Goal: Transaction & Acquisition: Download file/media

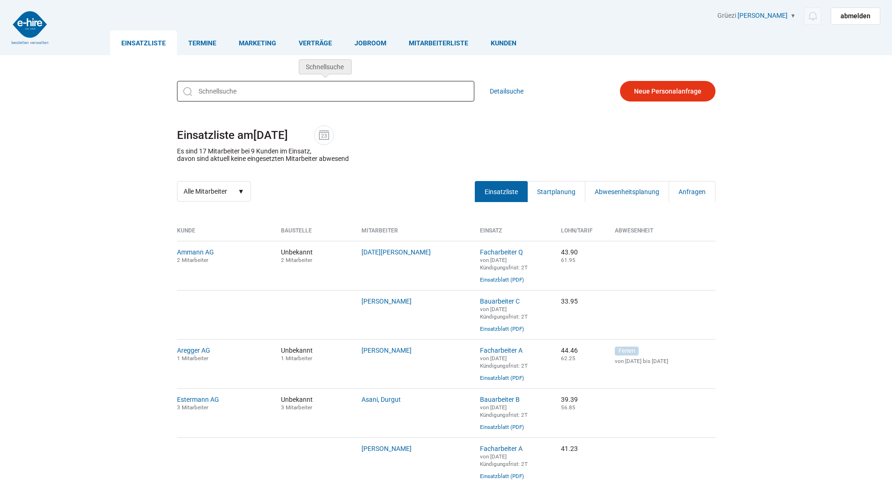
click at [219, 88] on input "text" at bounding box center [325, 91] width 297 height 21
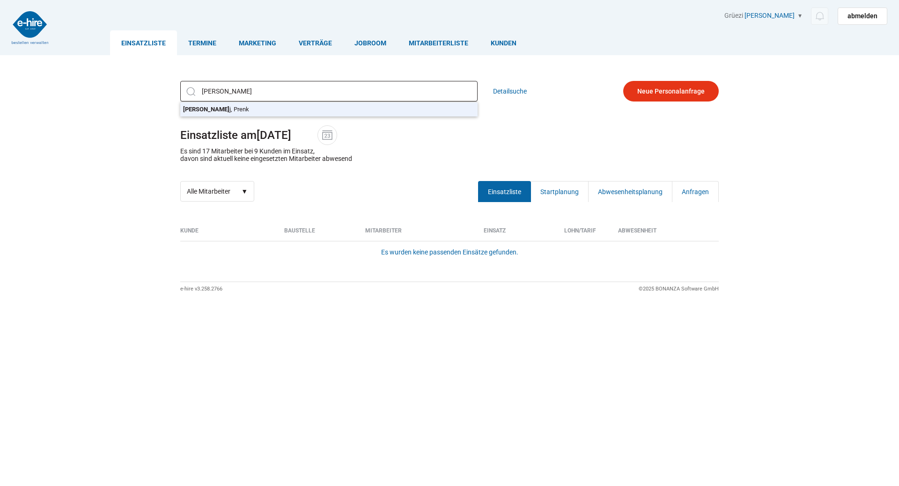
type input "Tushaj, Prenk"
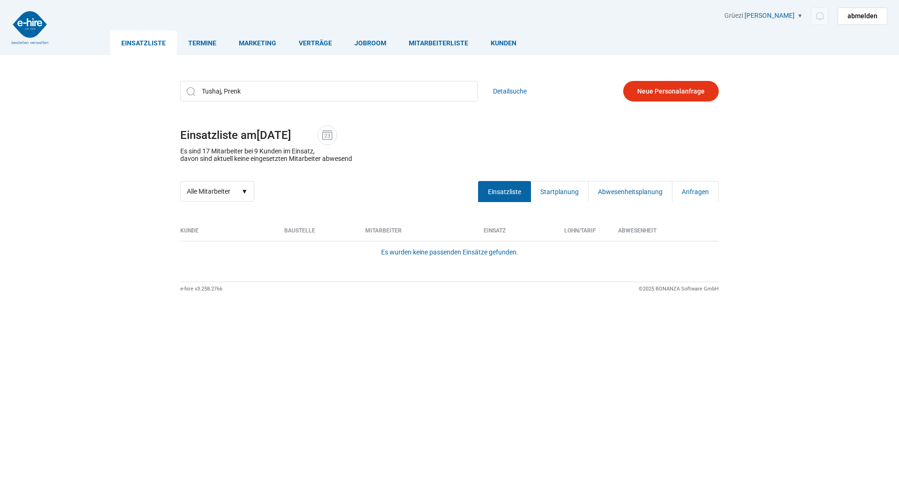
click at [221, 110] on div "Tushaj, Prenk Tusha j, Prenk Detailsuche Einsatzliste am 11.09.2025 Es sind 17 …" at bounding box center [450, 141] width 562 height 135
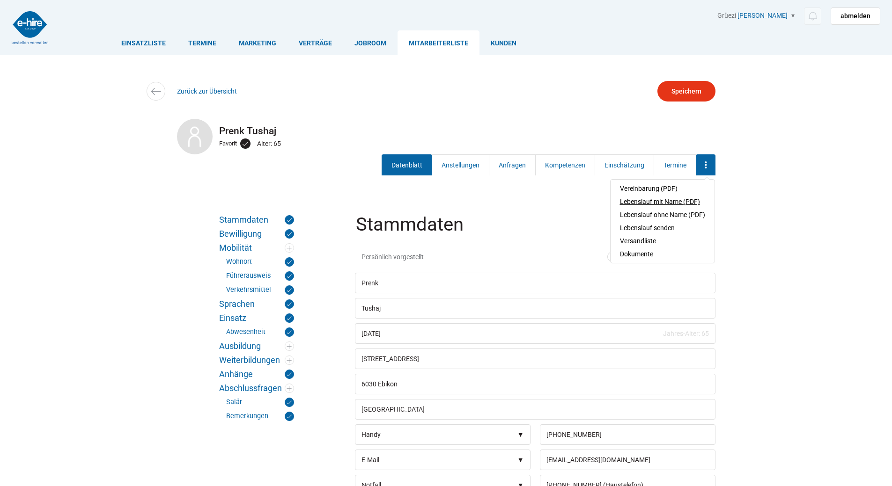
click at [653, 201] on link "Lebenslauf mit Name (PDF)" at bounding box center [662, 201] width 85 height 13
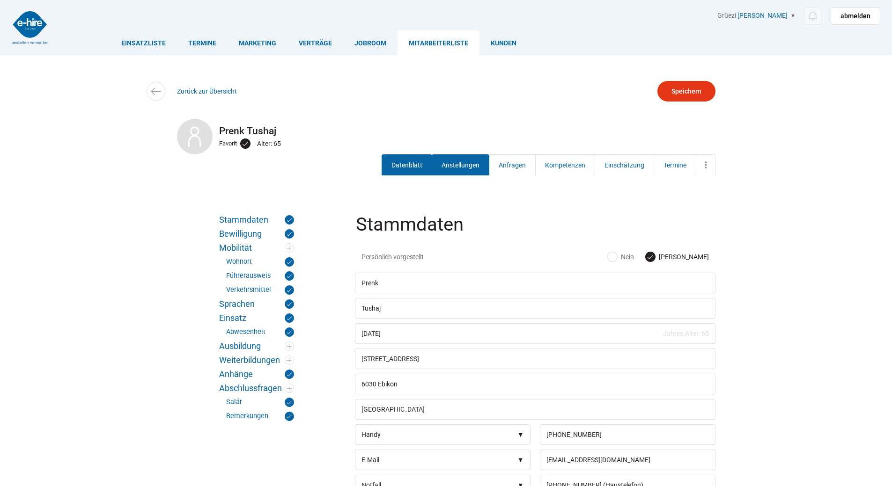
click at [445, 160] on link "Anstellungen" at bounding box center [461, 164] width 58 height 21
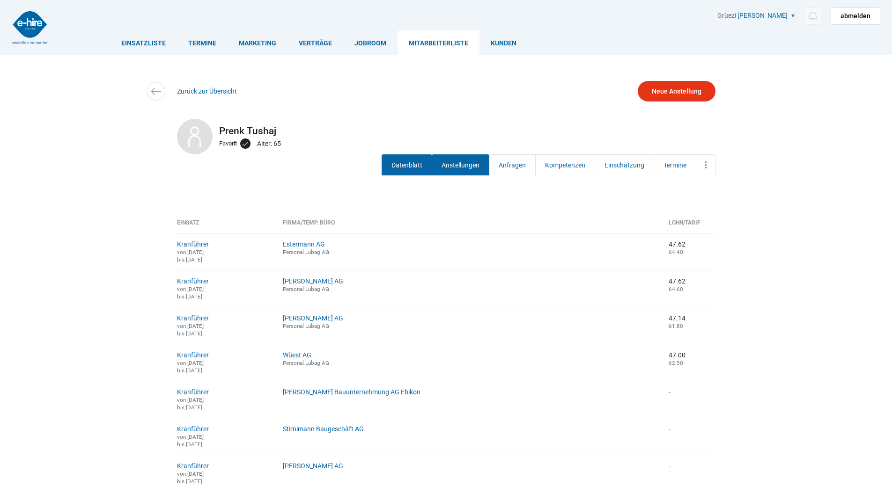
click at [409, 160] on link "Datenblatt" at bounding box center [406, 164] width 51 height 21
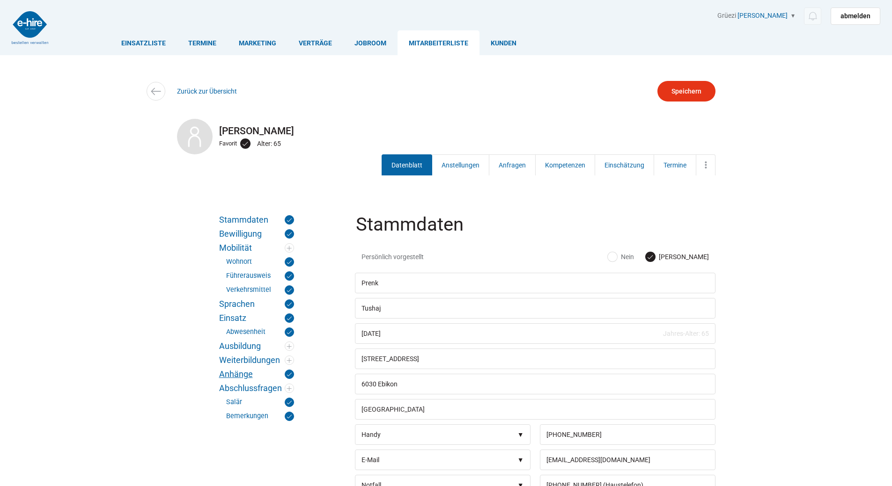
click at [241, 374] on link "Anhänge" at bounding box center [256, 374] width 75 height 9
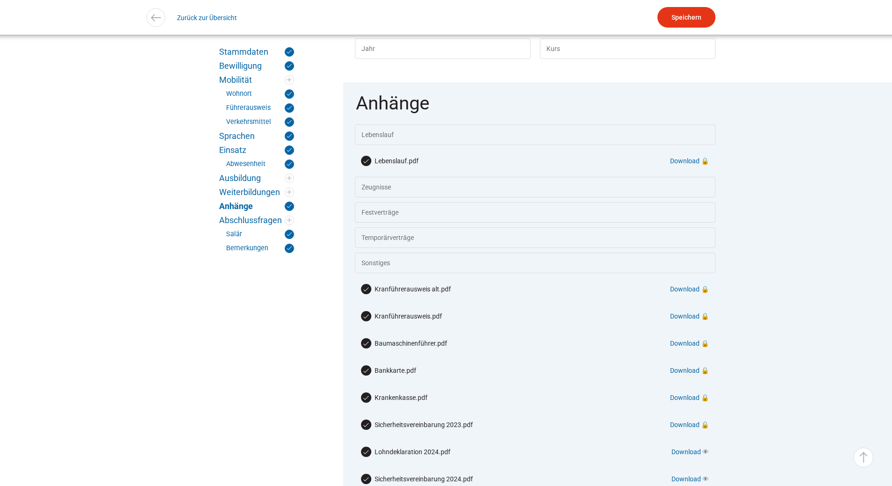
scroll to position [1727, 0]
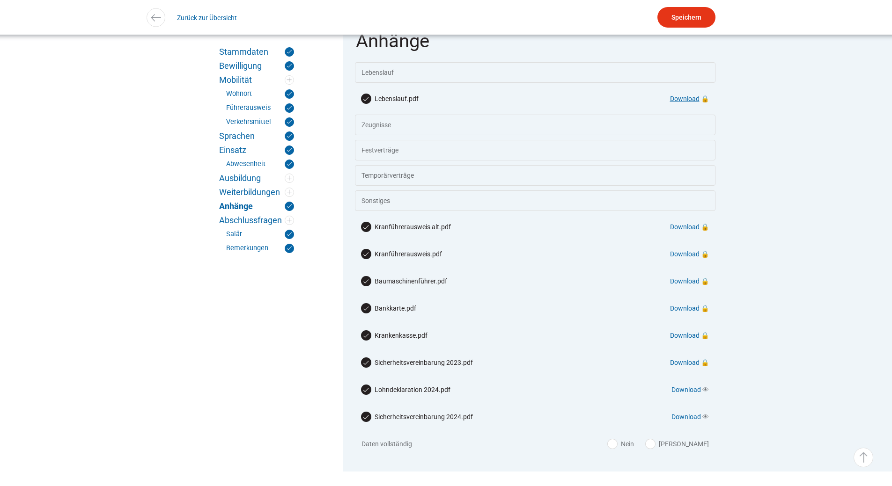
click at [677, 103] on link "Download" at bounding box center [684, 98] width 29 height 7
click at [679, 258] on link "Download" at bounding box center [684, 253] width 29 height 7
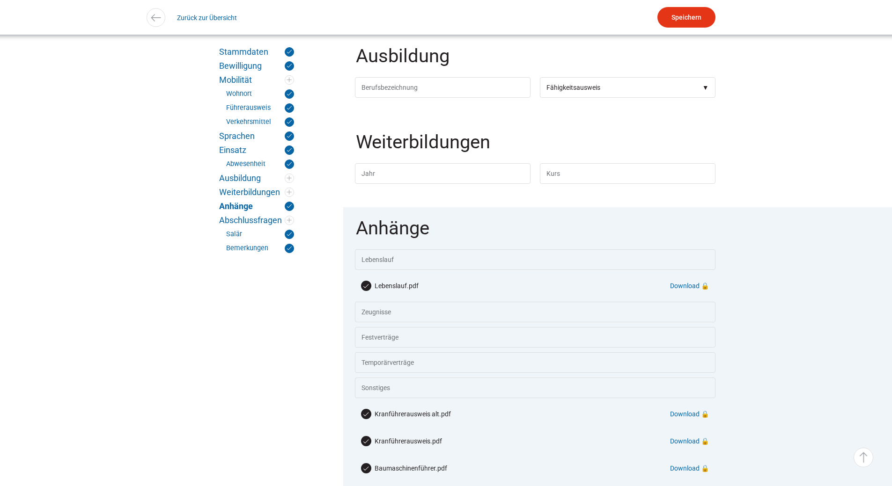
scroll to position [1774, 0]
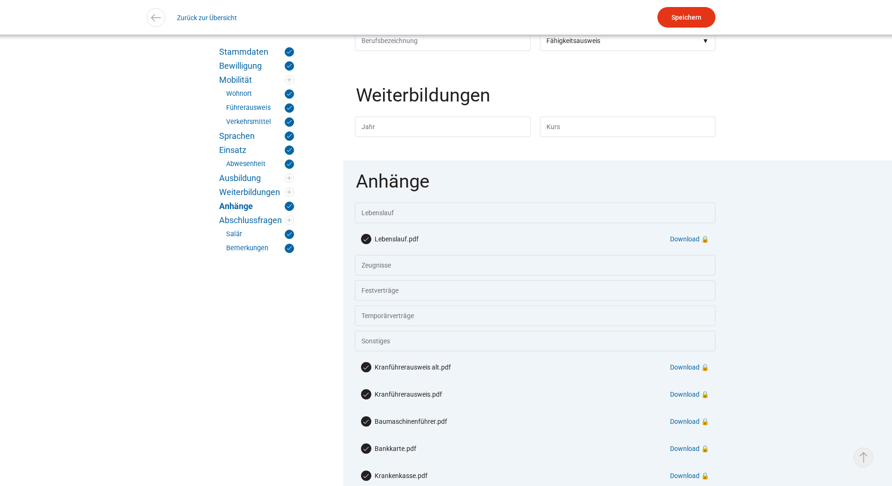
click at [863, 458] on link "▵ Nach oben" at bounding box center [863, 458] width 20 height 20
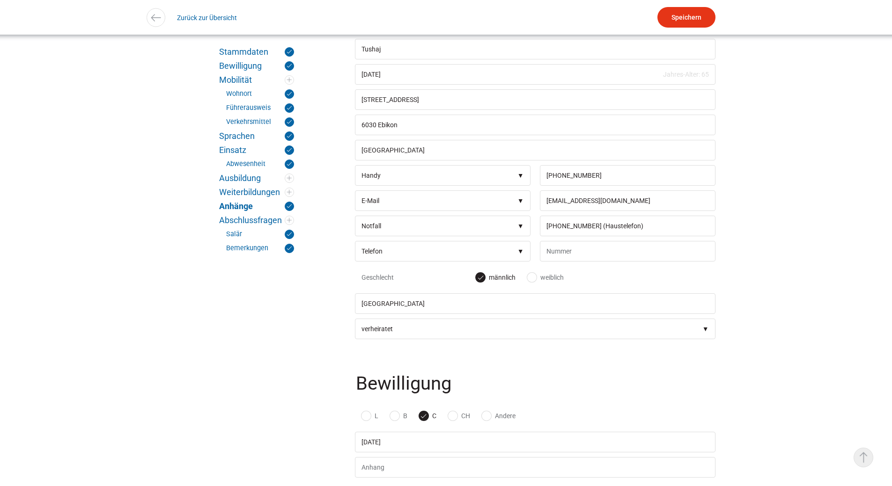
scroll to position [0, 0]
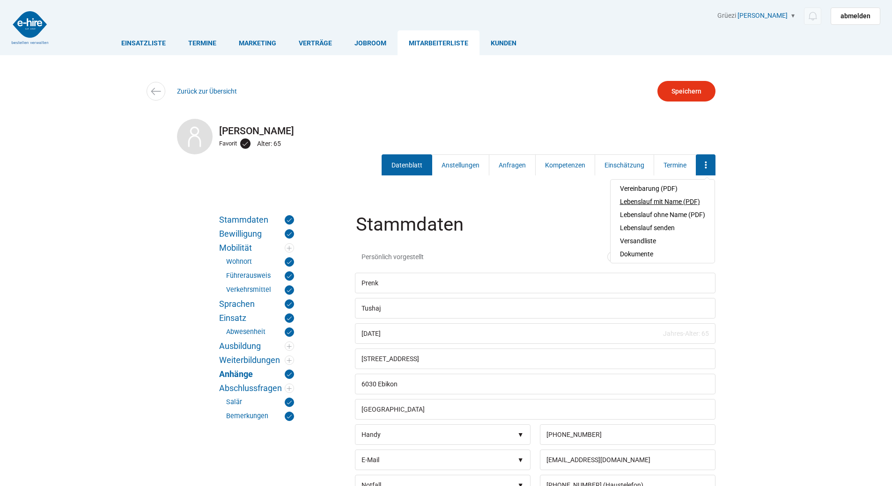
click at [682, 200] on link "Lebenslauf mit Name (PDF)" at bounding box center [662, 201] width 85 height 13
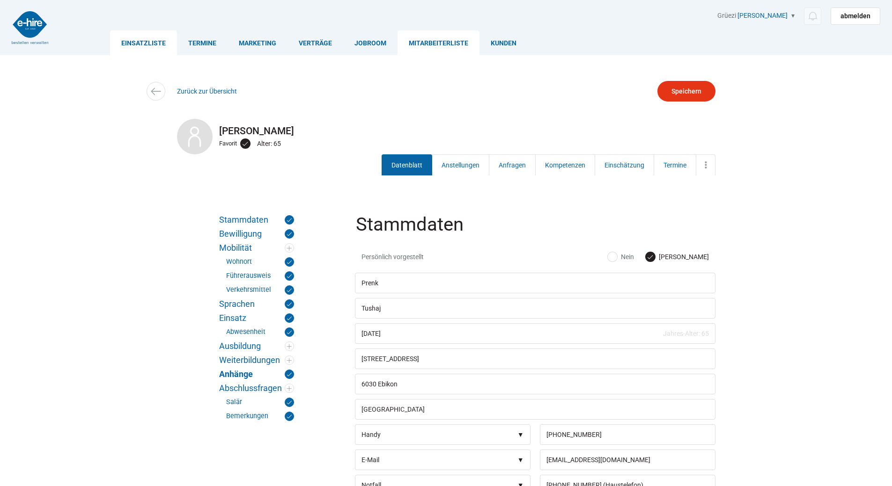
click at [143, 44] on link "Einsatzliste" at bounding box center [143, 42] width 67 height 25
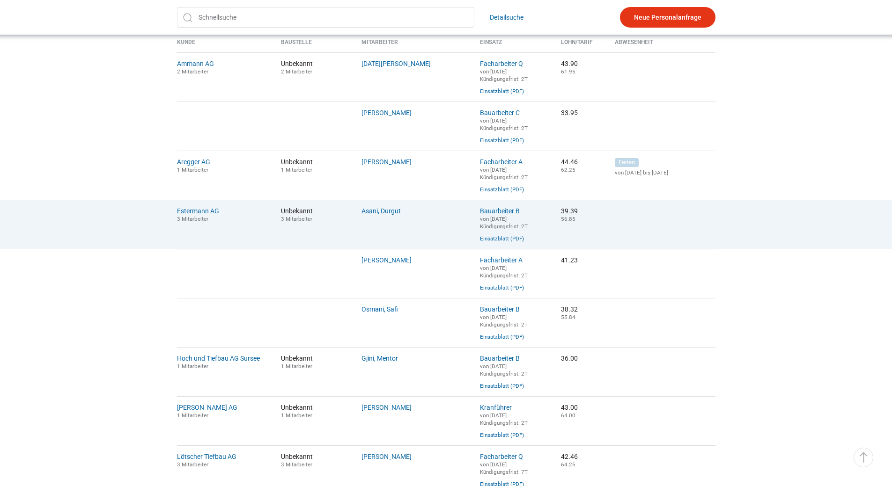
scroll to position [234, 0]
